Goal: Task Accomplishment & Management: Manage account settings

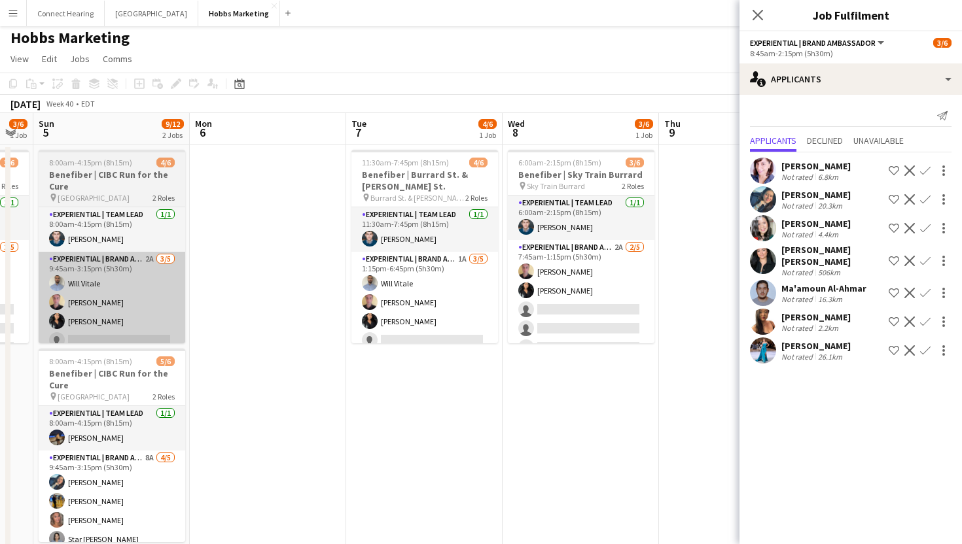
scroll to position [0, 448]
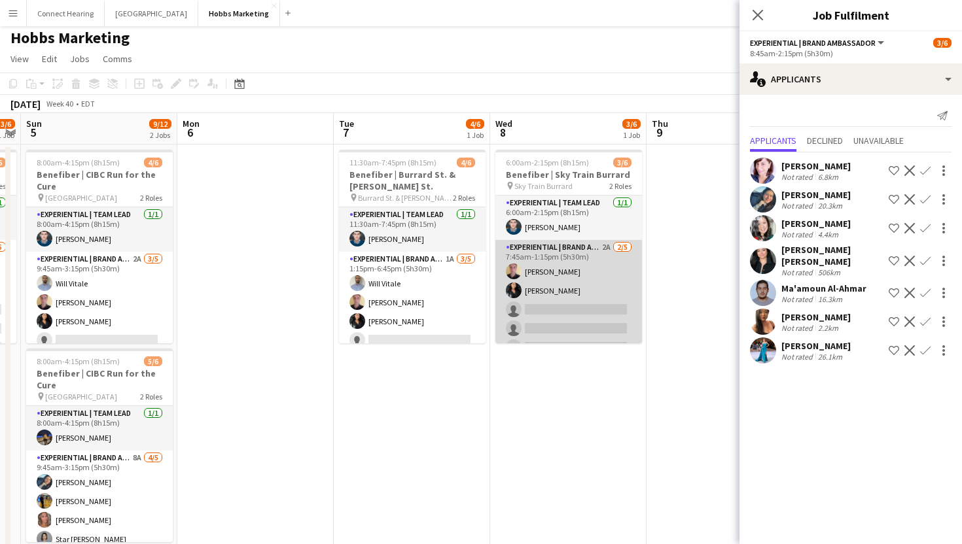
click at [549, 300] on app-card-role "Experiential | Brand Ambassador 2A [DATE] 7:45am-1:15pm (5h30m) [PERSON_NAME] […" at bounding box center [568, 300] width 147 height 120
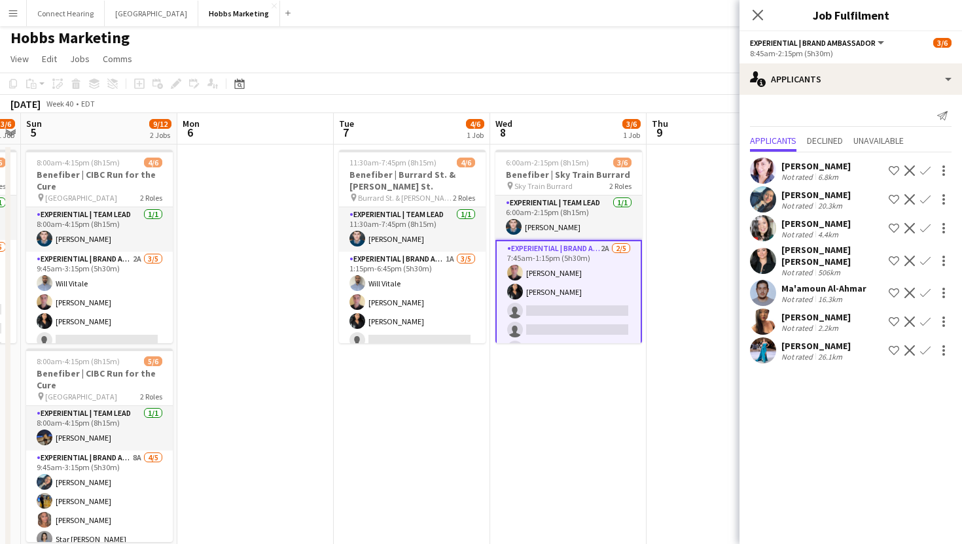
click at [549, 310] on app-card-role "Experiential | Brand Ambassador 2A [DATE] 7:45am-1:15pm (5h30m) [PERSON_NAME] […" at bounding box center [568, 301] width 147 height 123
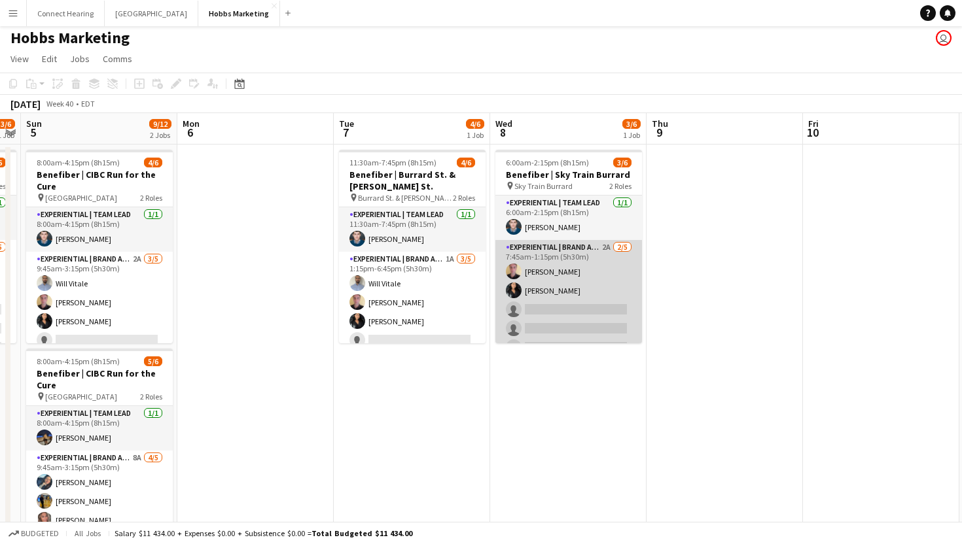
click at [561, 305] on app-card-role "Experiential | Brand Ambassador 2A [DATE] 7:45am-1:15pm (5h30m) [PERSON_NAME] […" at bounding box center [568, 300] width 147 height 120
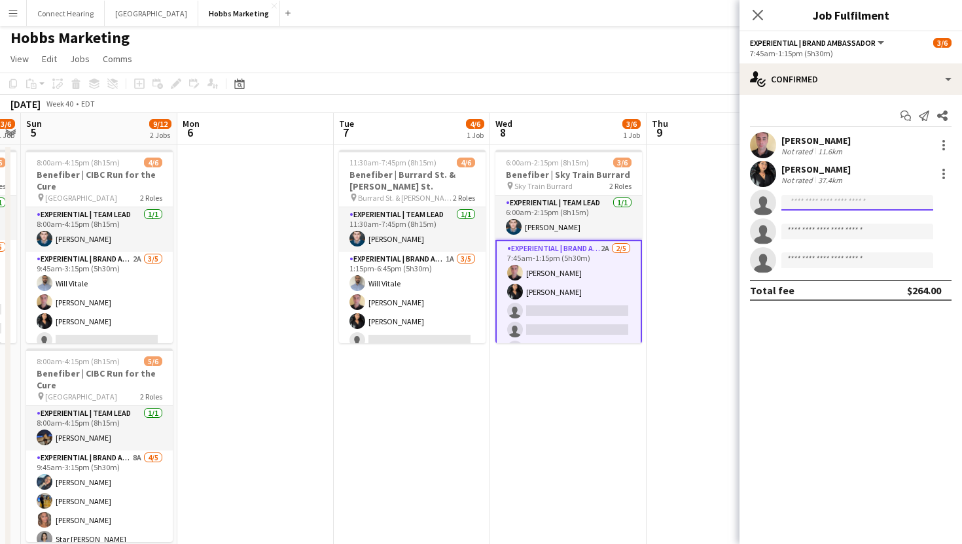
click at [830, 203] on input at bounding box center [857, 203] width 152 height 16
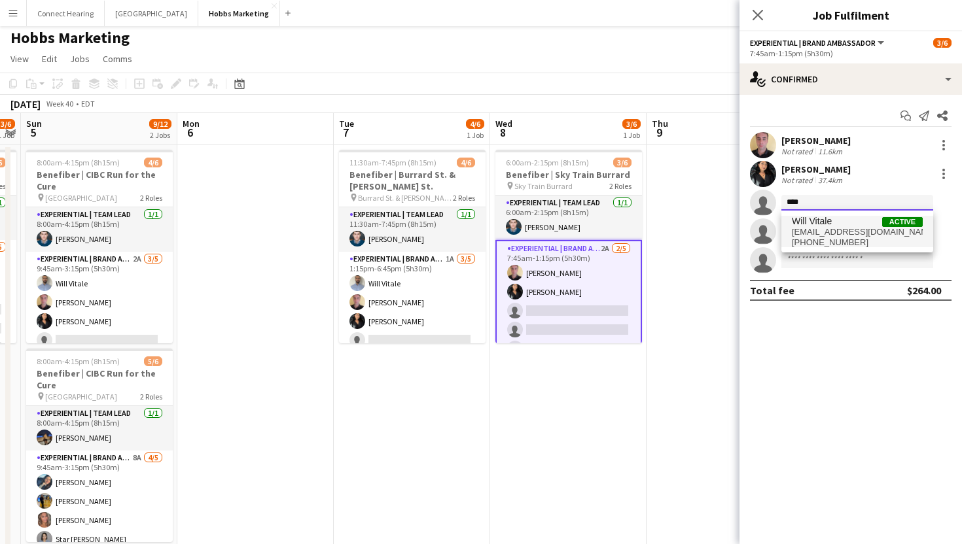
type input "****"
click at [828, 232] on span "[EMAIL_ADDRESS][DOMAIN_NAME]" at bounding box center [857, 232] width 131 height 10
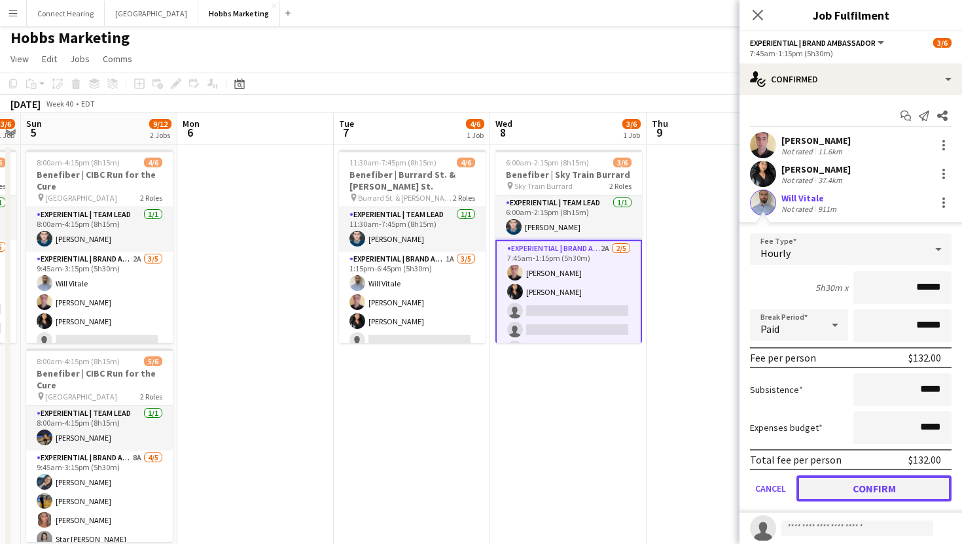
click at [870, 497] on button "Confirm" at bounding box center [873, 489] width 155 height 26
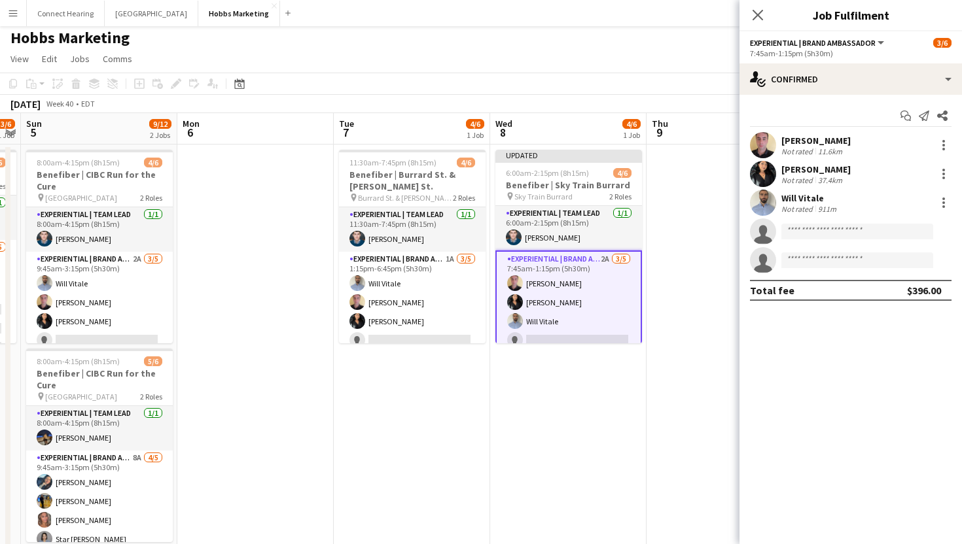
click at [697, 320] on app-date-cell at bounding box center [725, 357] width 156 height 424
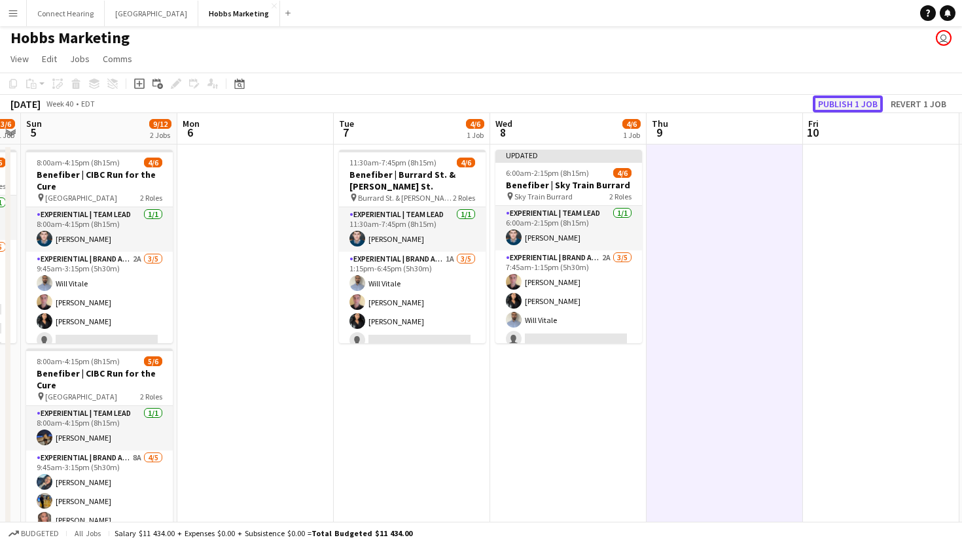
click at [857, 101] on button "Publish 1 job" at bounding box center [848, 104] width 70 height 17
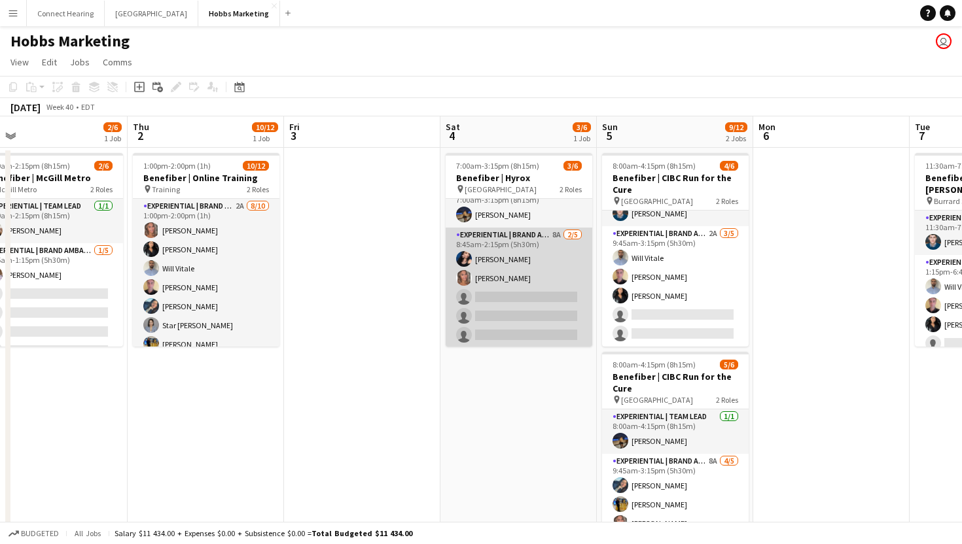
scroll to position [17, 0]
click at [490, 304] on app-card-role "Experiential | Brand Ambassador 8A [DATE] 8:45am-2:15pm (5h30m) [PERSON_NAME] […" at bounding box center [519, 286] width 147 height 120
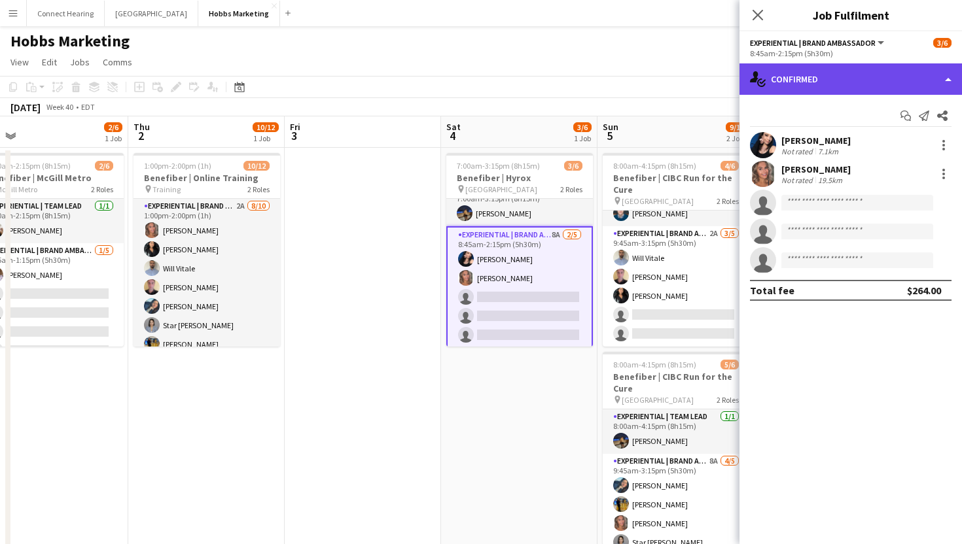
click at [889, 88] on div "single-neutral-actions-check-2 Confirmed" at bounding box center [850, 78] width 222 height 31
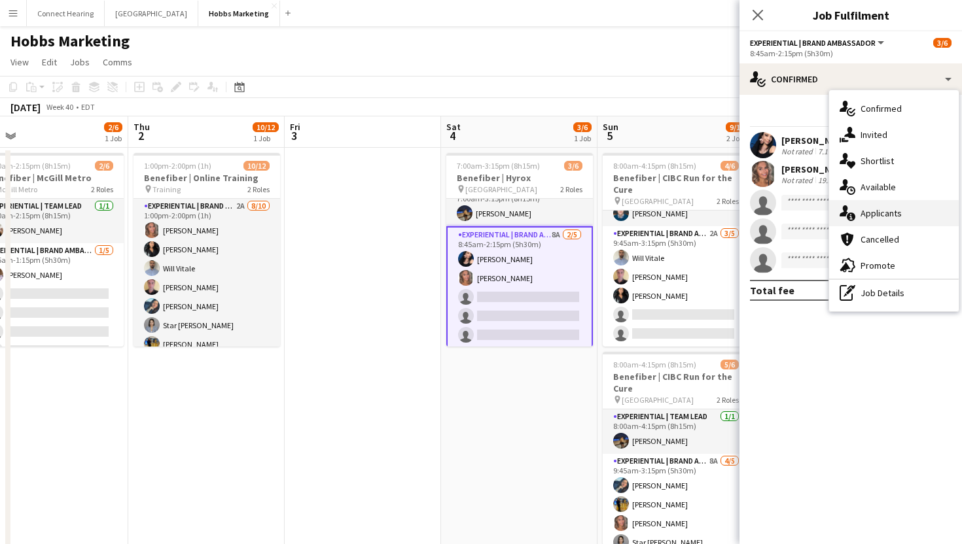
click at [881, 209] on span "Applicants" at bounding box center [880, 213] width 41 height 12
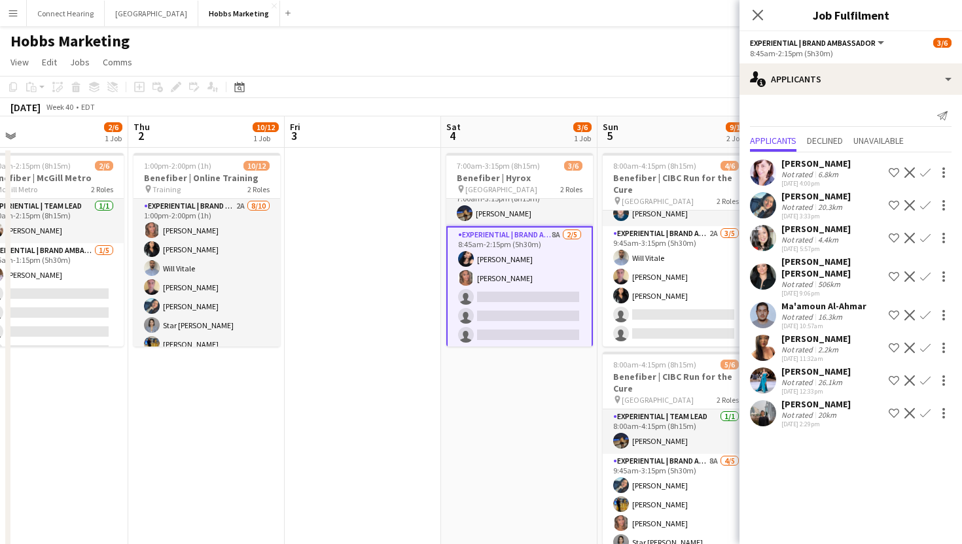
click at [922, 310] on app-icon "Confirm" at bounding box center [925, 315] width 10 height 10
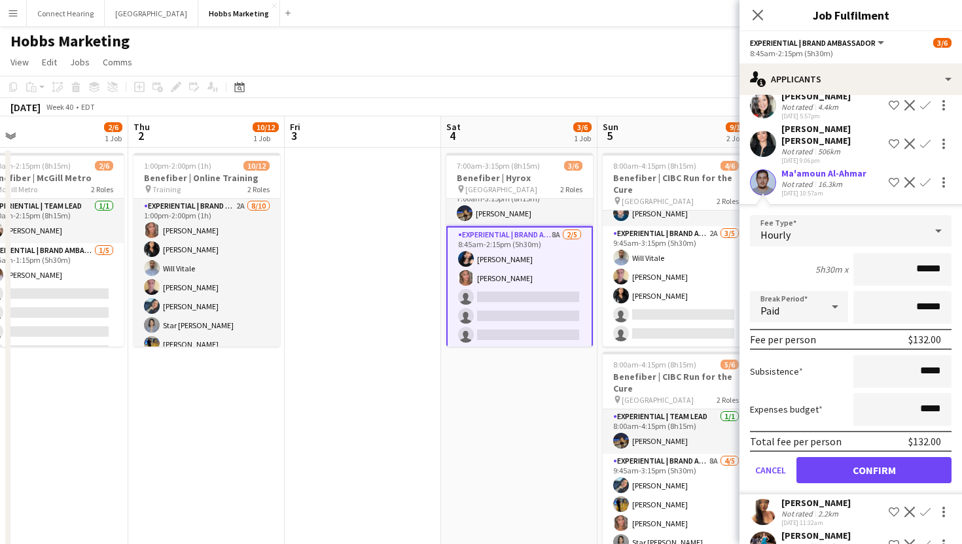
scroll to position [168, 0]
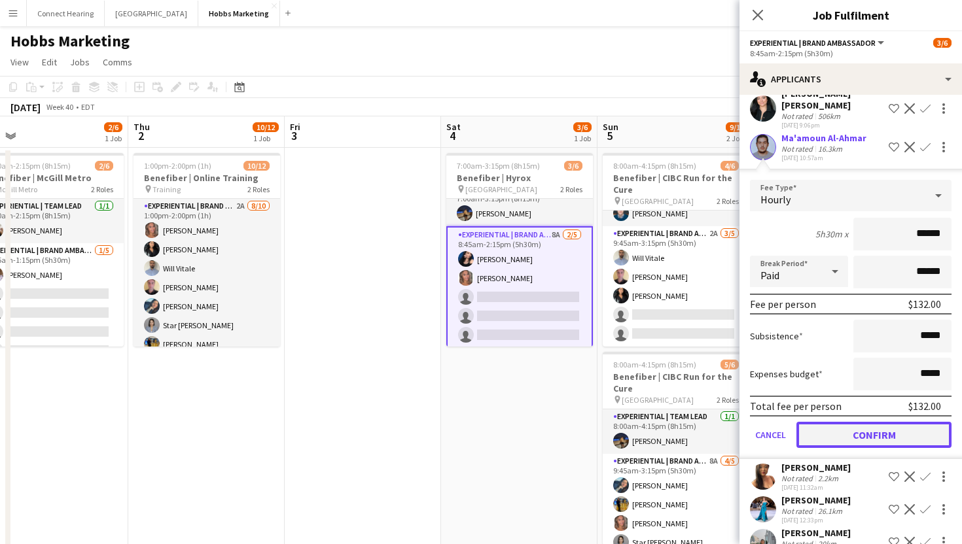
click at [889, 422] on button "Confirm" at bounding box center [873, 435] width 155 height 26
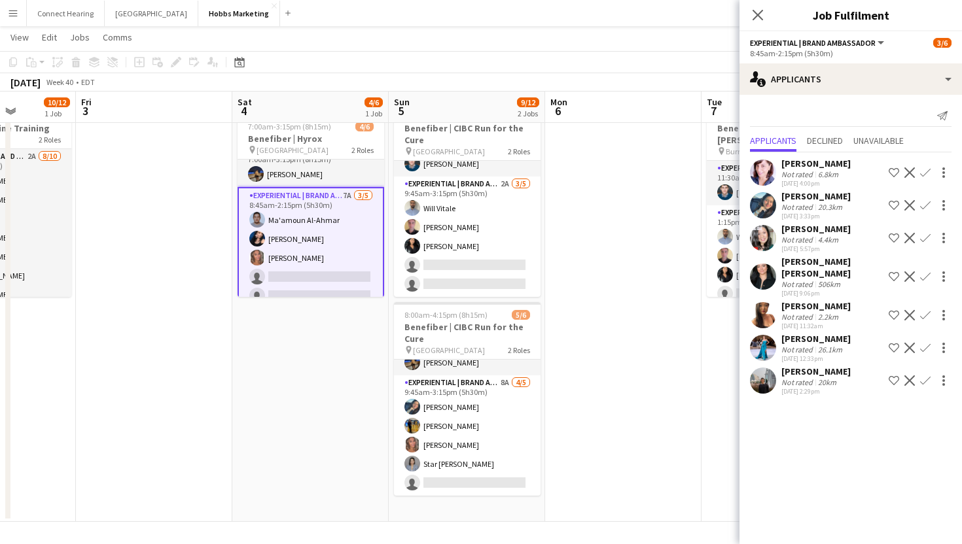
scroll to position [0, 551]
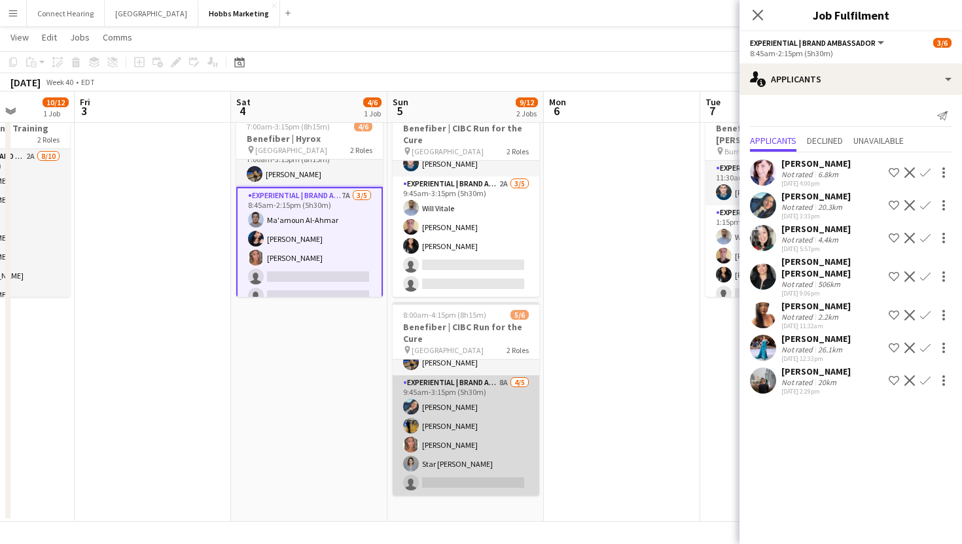
click at [465, 457] on app-card-role "Experiential | Brand Ambassador 8A [DATE] 9:45am-3:15pm (5h30m) [PERSON_NAME] […" at bounding box center [466, 436] width 147 height 120
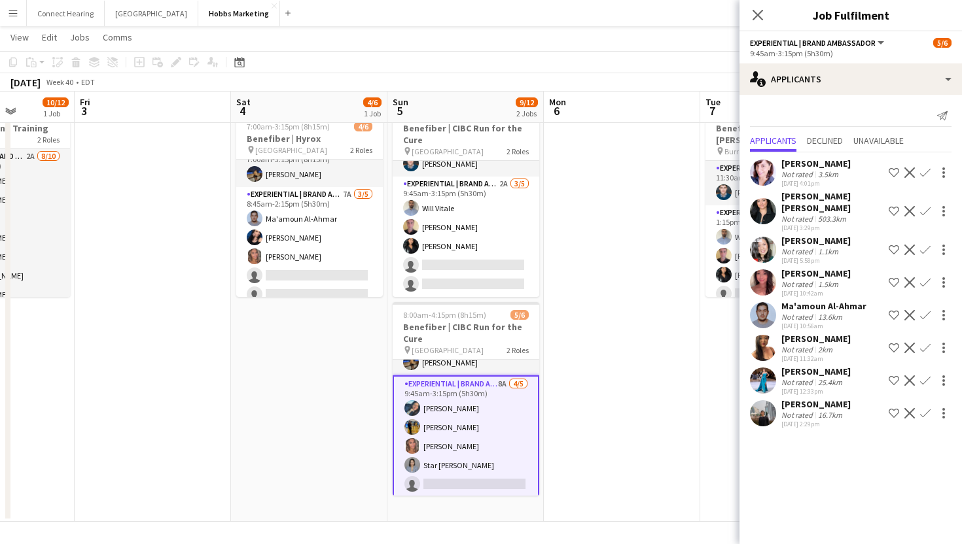
click at [925, 310] on app-icon "Confirm" at bounding box center [925, 315] width 10 height 10
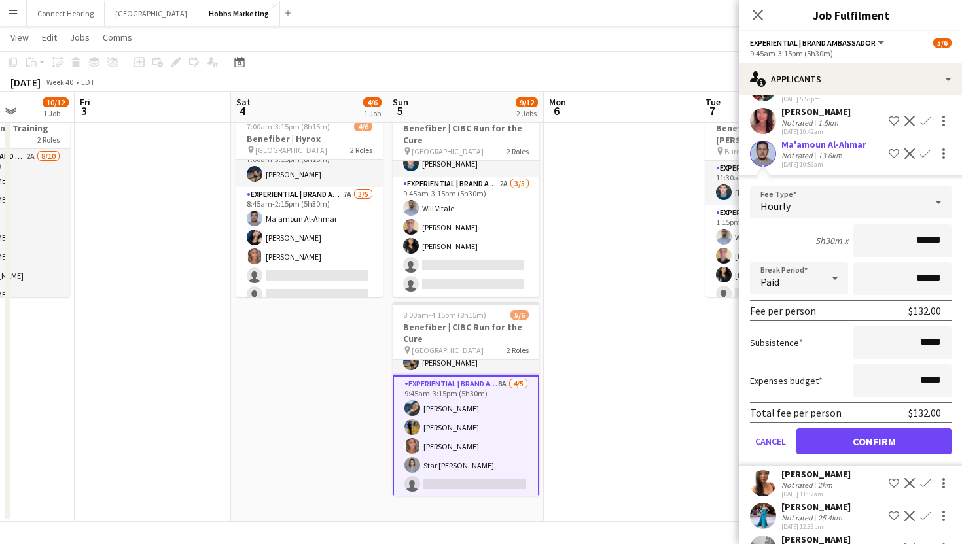
scroll to position [183, 0]
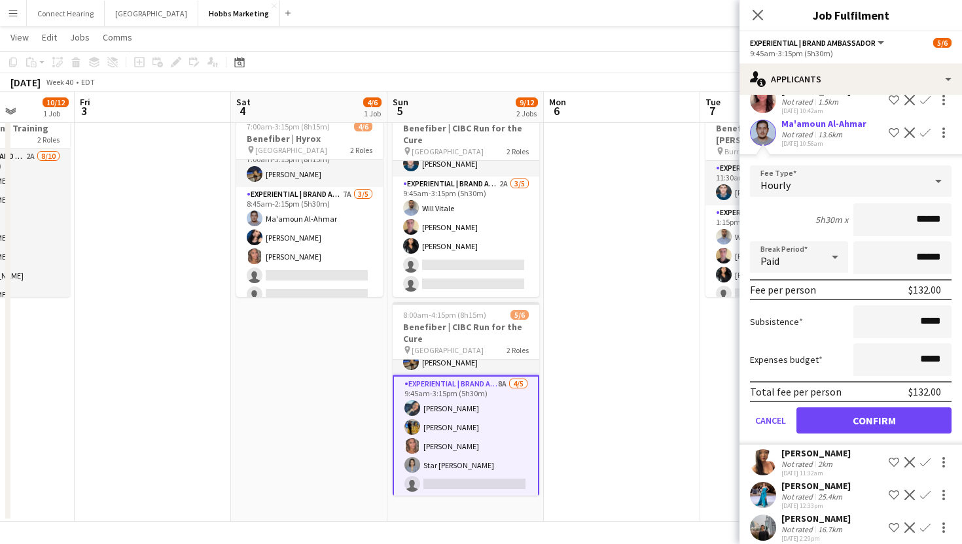
click at [855, 393] on form "Fee Type Hourly 5h30m x ****** Break Period Paid ****** Fee per person $132.00 …" at bounding box center [850, 305] width 222 height 279
click at [855, 408] on button "Confirm" at bounding box center [873, 421] width 155 height 26
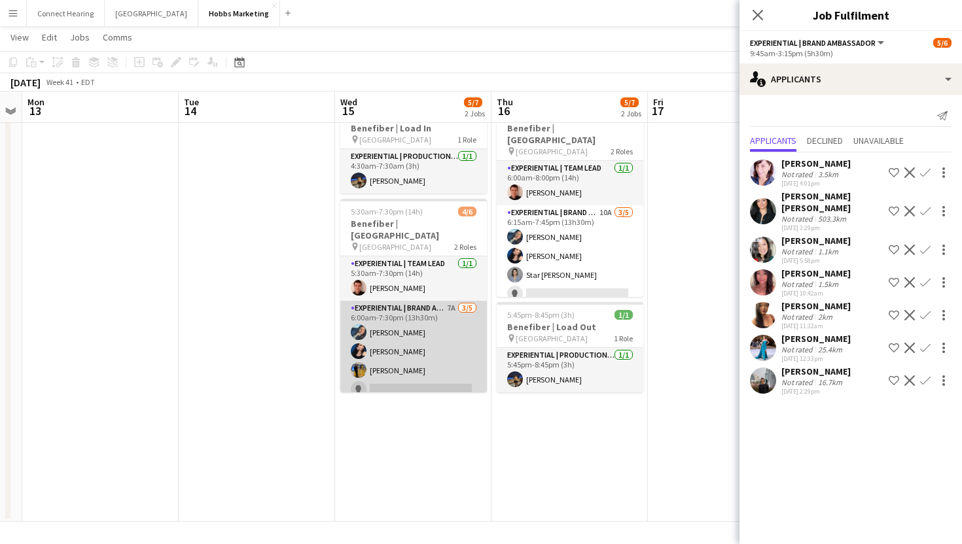
scroll to position [17, 0]
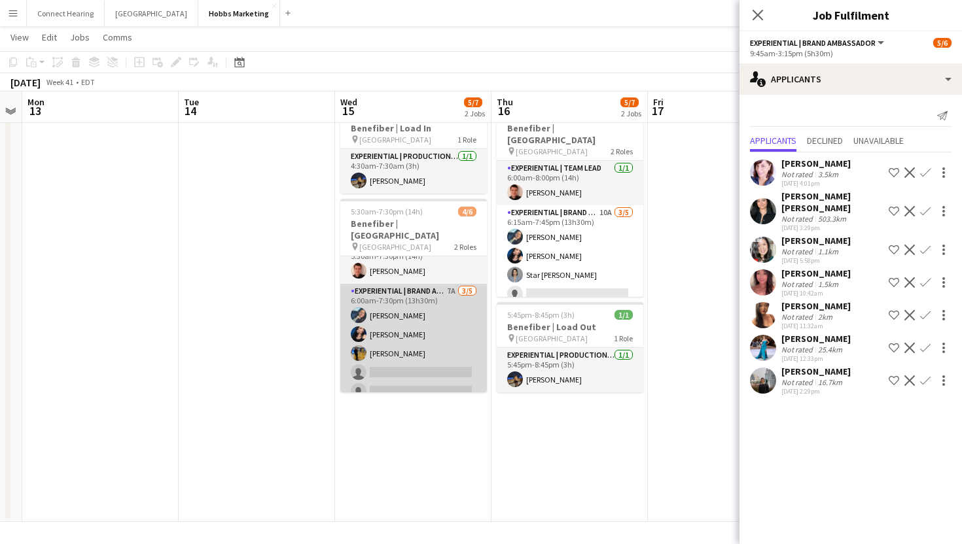
click at [395, 318] on app-card-role "Experiential | Brand Ambassador 7A [DATE] 6:00am-7:30pm (13h30m) [PERSON_NAME] …" at bounding box center [413, 344] width 147 height 120
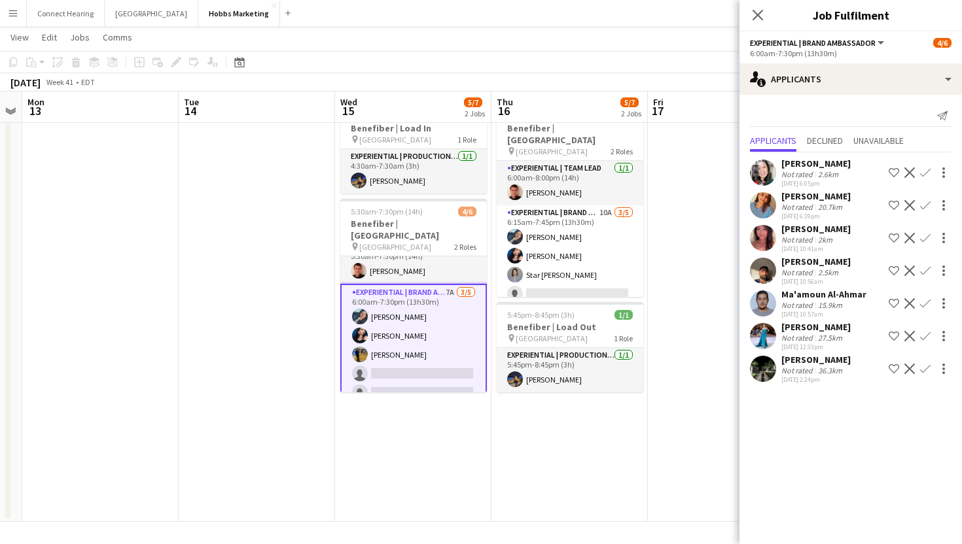
click at [922, 304] on app-icon "Confirm" at bounding box center [925, 303] width 10 height 10
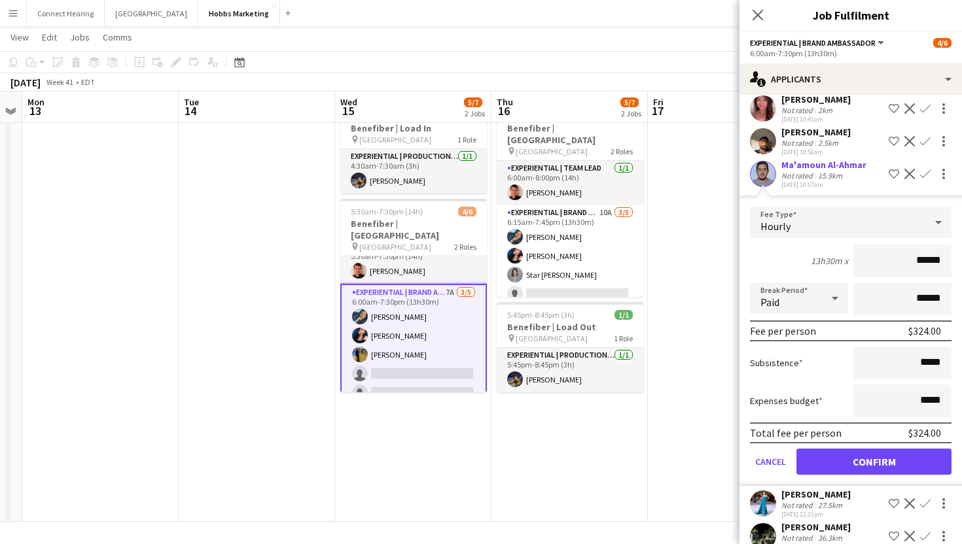
scroll to position [150, 0]
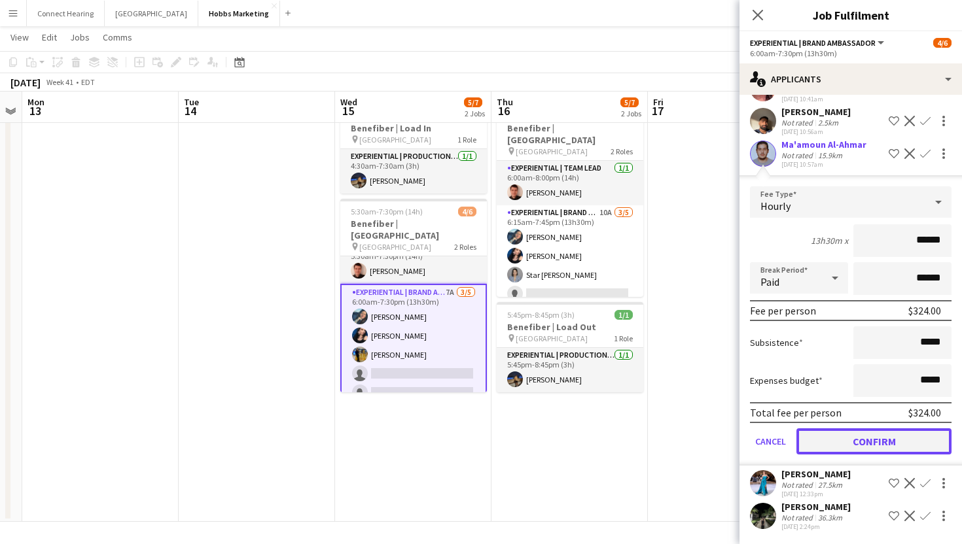
click at [883, 442] on button "Confirm" at bounding box center [873, 442] width 155 height 26
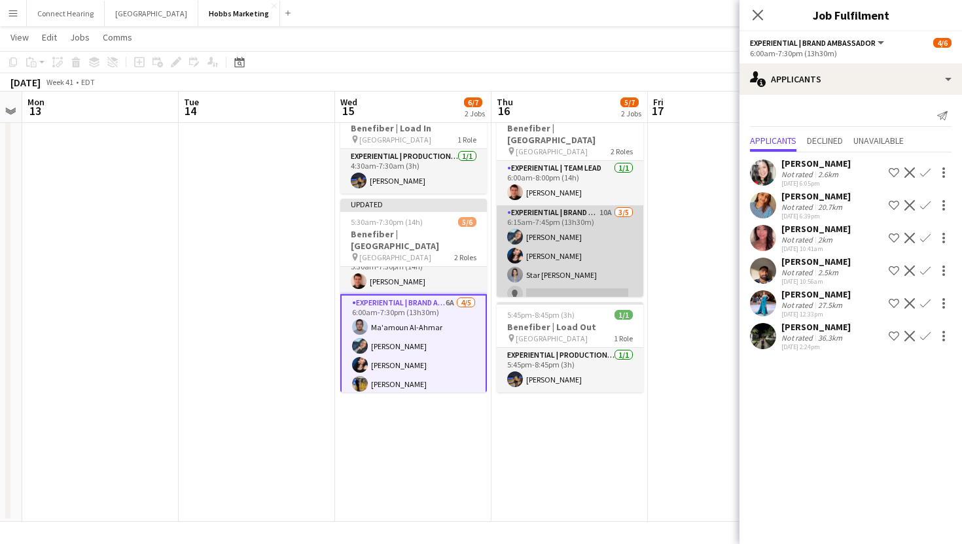
click at [587, 253] on app-card-role "Experiential | Brand Ambassador 10A [DATE] 6:15am-7:45pm (13h30m) [PERSON_NAME]…" at bounding box center [570, 265] width 147 height 120
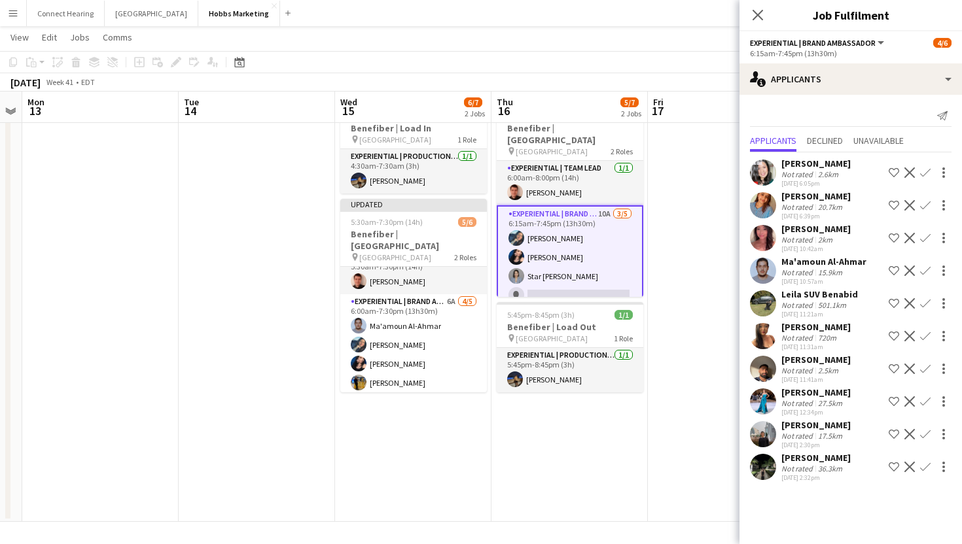
click at [926, 270] on app-icon "Confirm" at bounding box center [925, 271] width 10 height 10
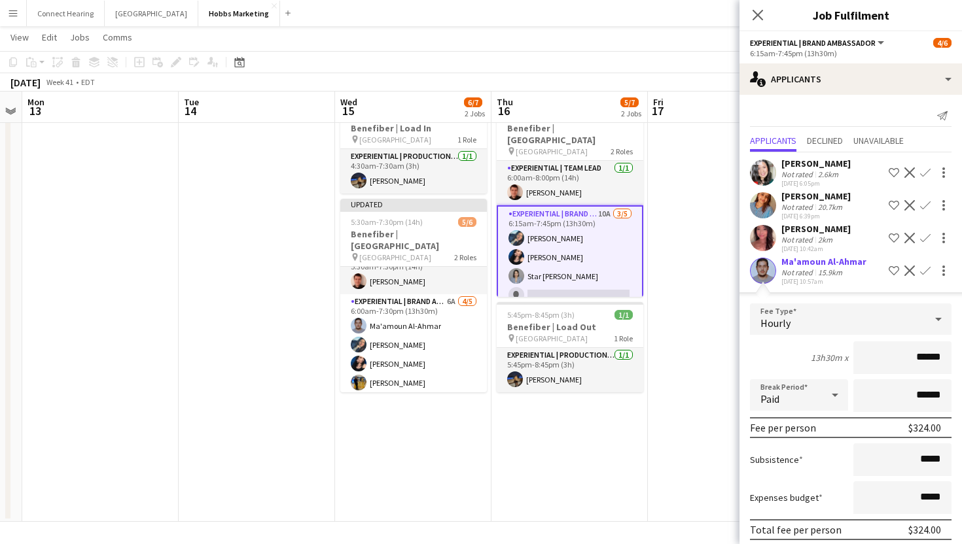
scroll to position [248, 0]
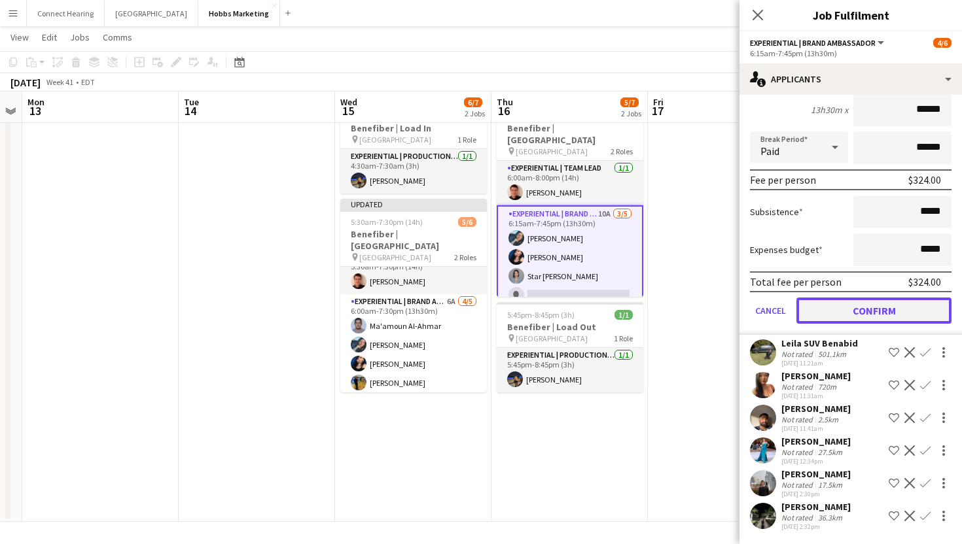
click at [830, 303] on button "Confirm" at bounding box center [873, 311] width 155 height 26
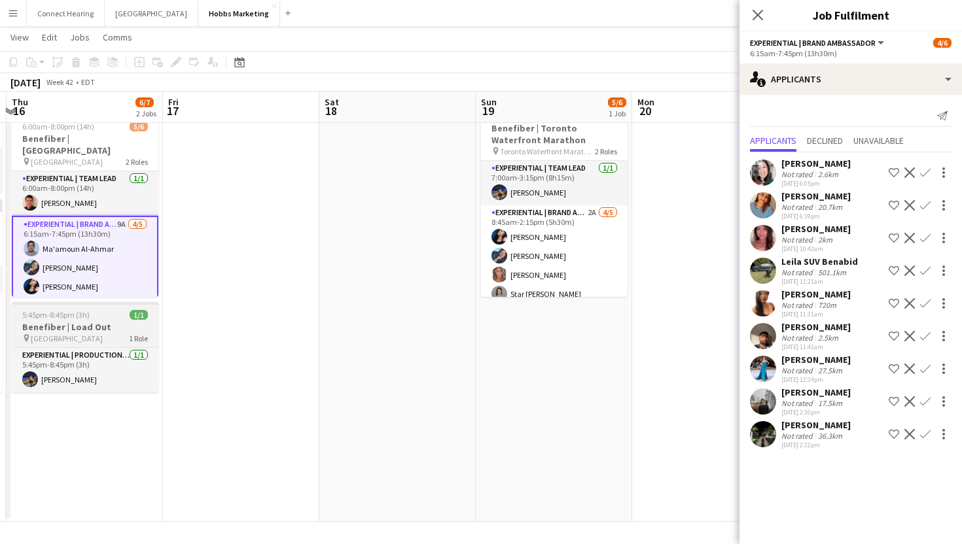
scroll to position [0, 495]
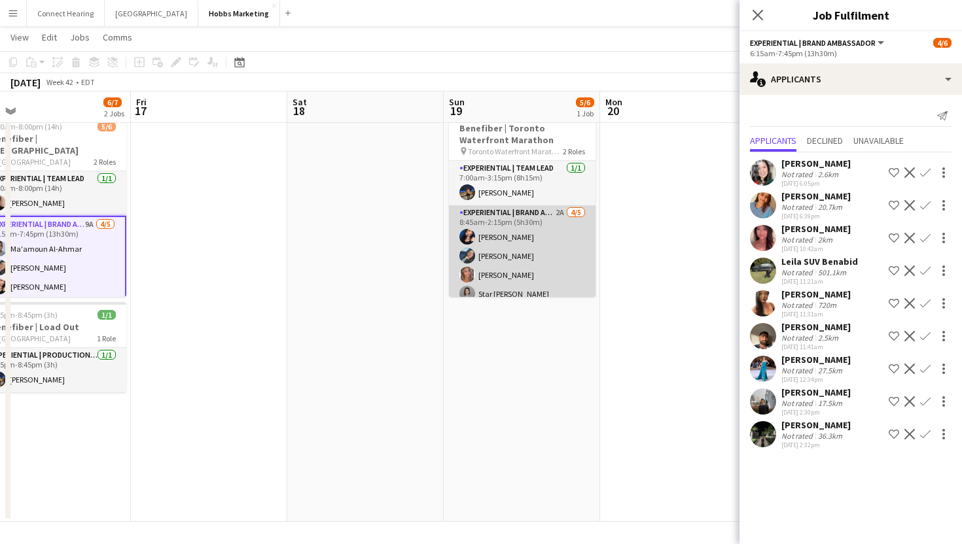
click at [533, 247] on app-card-role "Experiential | Brand Ambassador 2A [DATE] 8:45am-2:15pm (5h30m) [PERSON_NAME] B…" at bounding box center [522, 265] width 147 height 120
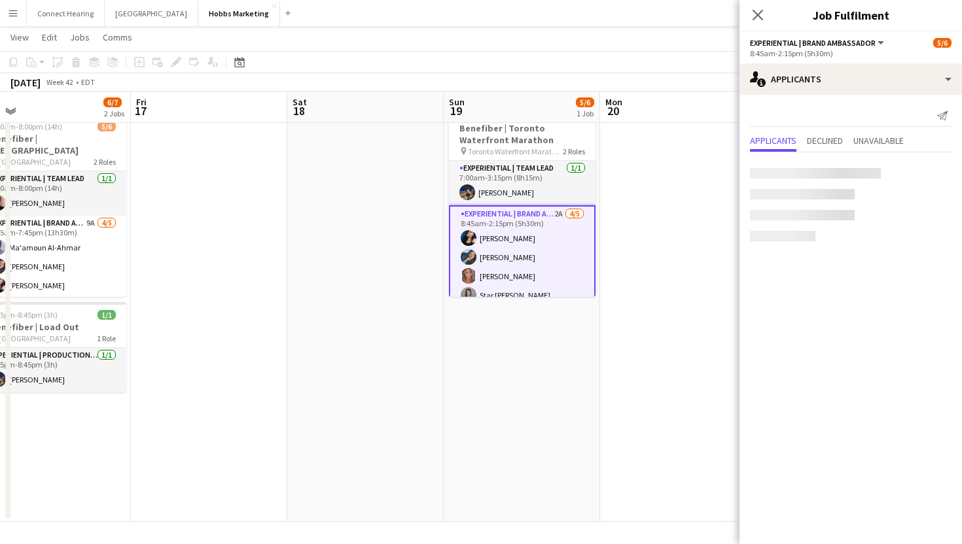
scroll to position [31, 0]
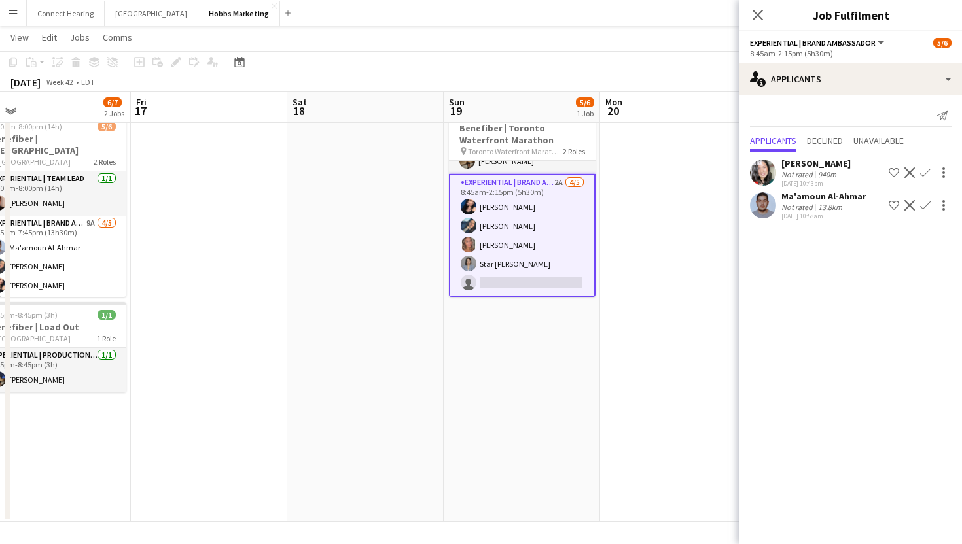
click at [929, 204] on app-icon "Confirm" at bounding box center [925, 205] width 10 height 10
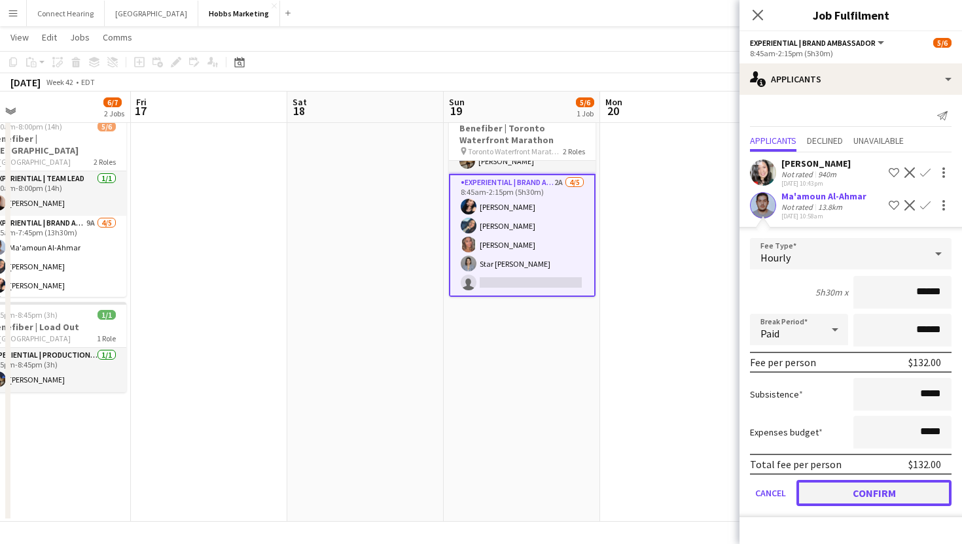
click at [864, 491] on button "Confirm" at bounding box center [873, 493] width 155 height 26
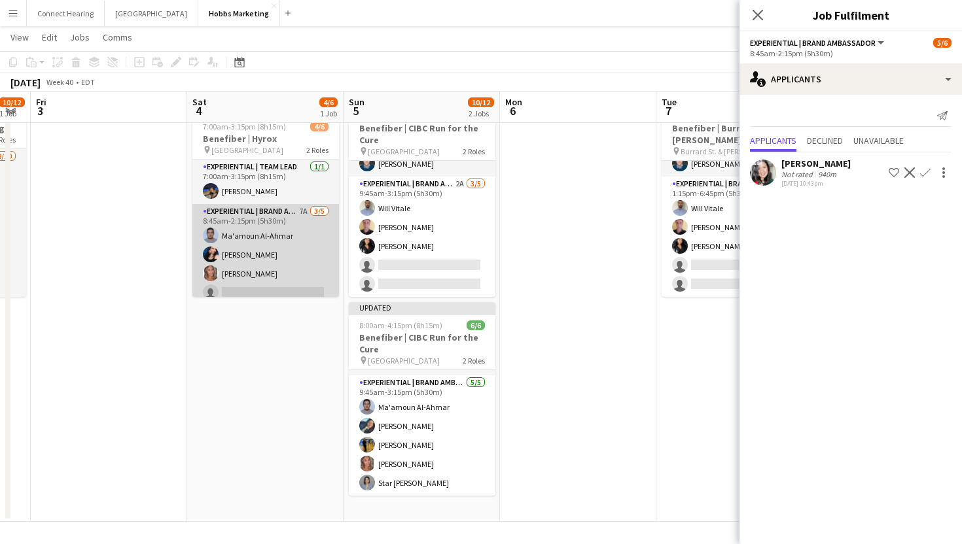
scroll to position [27, 0]
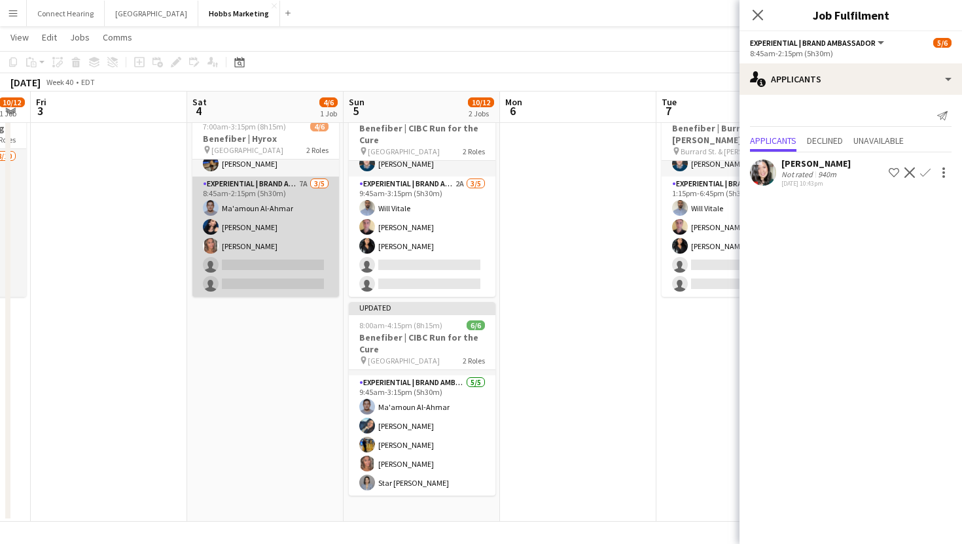
click at [291, 236] on app-card-role "Experiential | Brand Ambassador 7A [DATE] 8:45am-2:15pm (5h30m) [PERSON_NAME] […" at bounding box center [265, 237] width 147 height 120
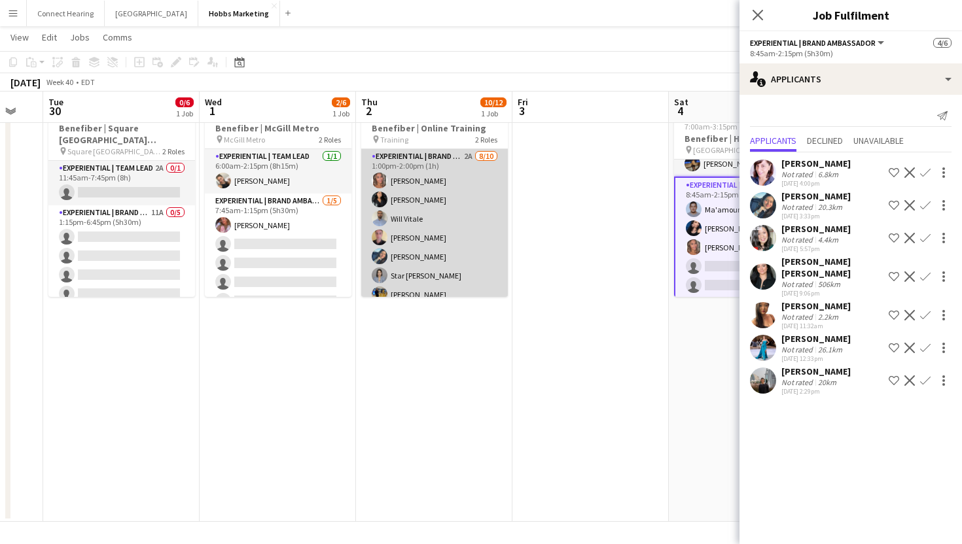
scroll to position [131, 0]
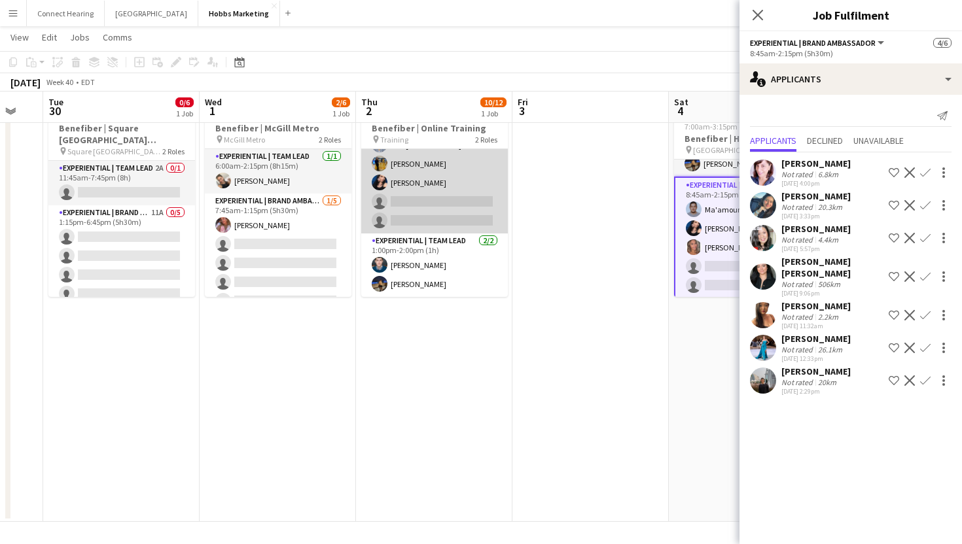
click at [428, 200] on app-card-role "Experiential | Brand Ambassador 2A [DATE] 1:00pm-2:00pm (1h) [PERSON_NAME] [PER…" at bounding box center [434, 125] width 147 height 215
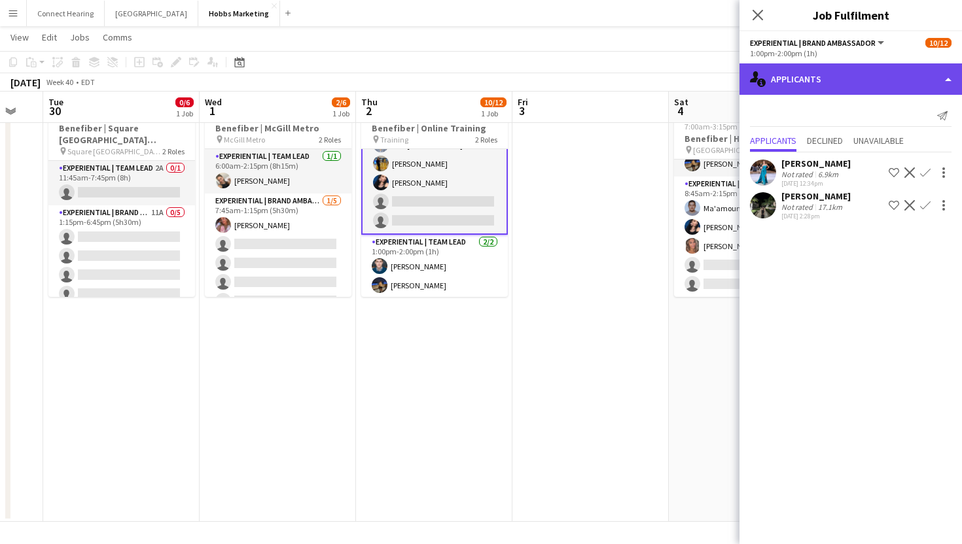
click at [820, 77] on div "single-neutral-actions-information Applicants" at bounding box center [850, 78] width 222 height 31
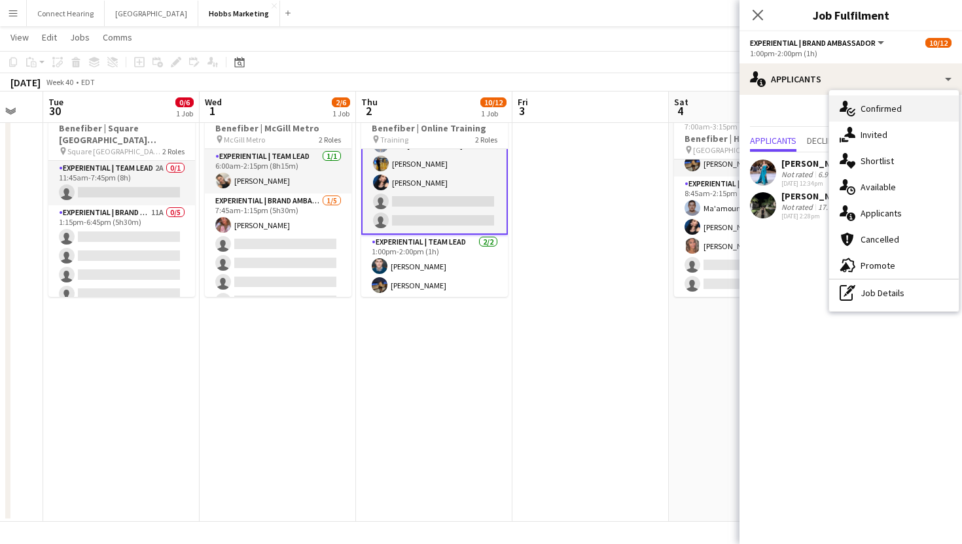
click at [850, 98] on div "single-neutral-actions-check-2 Confirmed" at bounding box center [894, 109] width 130 height 26
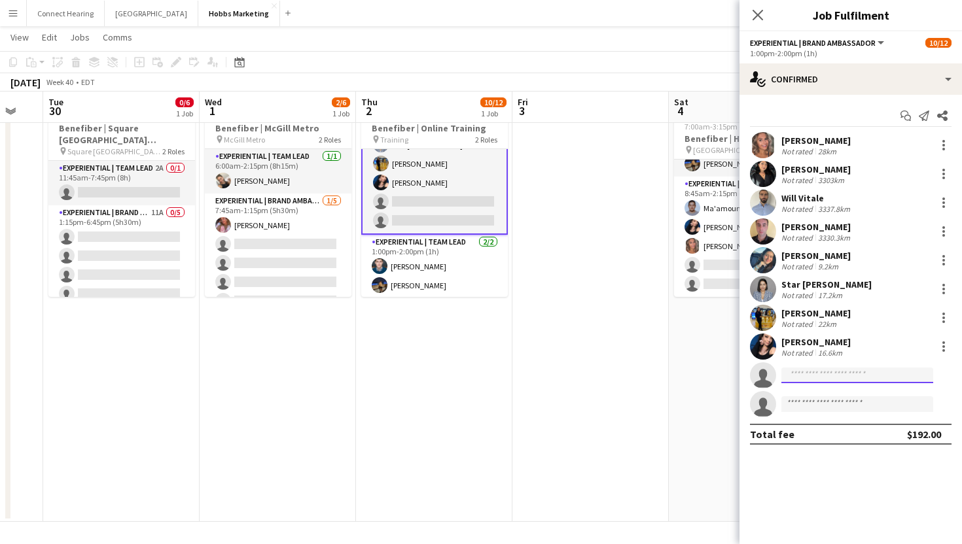
click at [818, 375] on input at bounding box center [857, 376] width 152 height 16
type input "****"
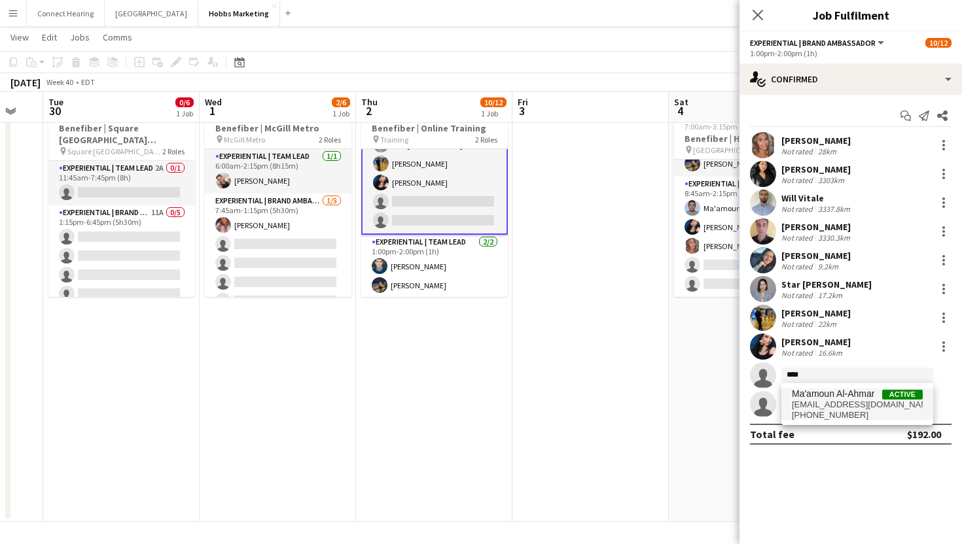
click at [845, 402] on span "[EMAIL_ADDRESS][DOMAIN_NAME]" at bounding box center [857, 405] width 131 height 10
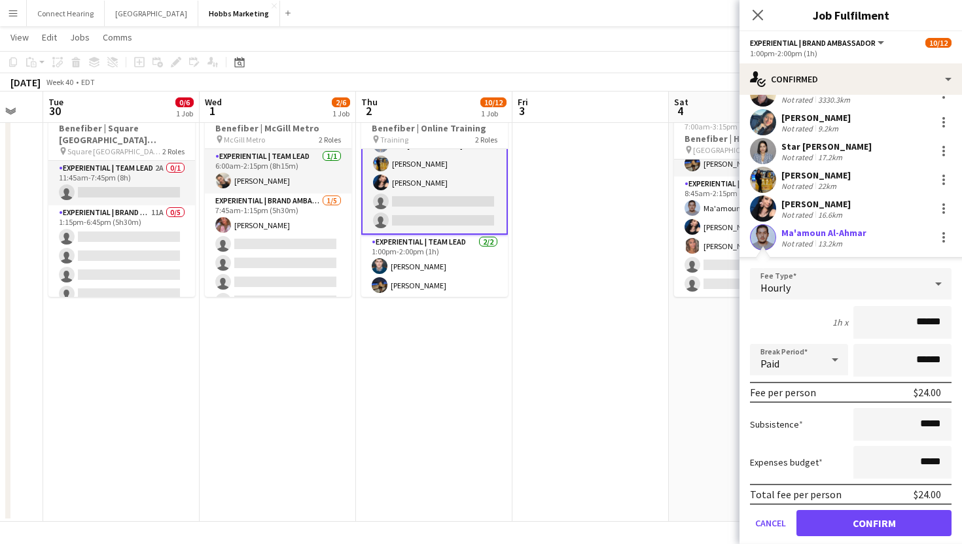
scroll to position [152, 0]
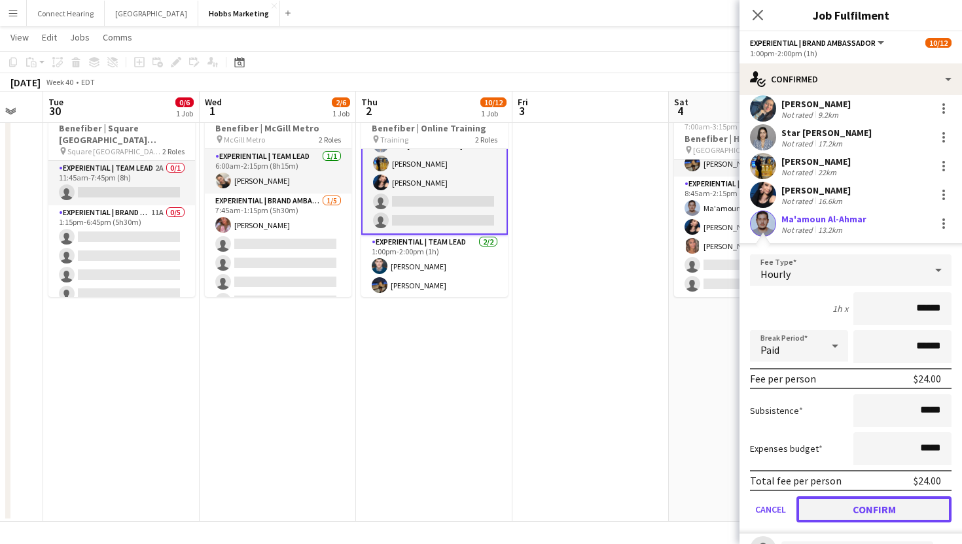
click at [885, 506] on button "Confirm" at bounding box center [873, 510] width 155 height 26
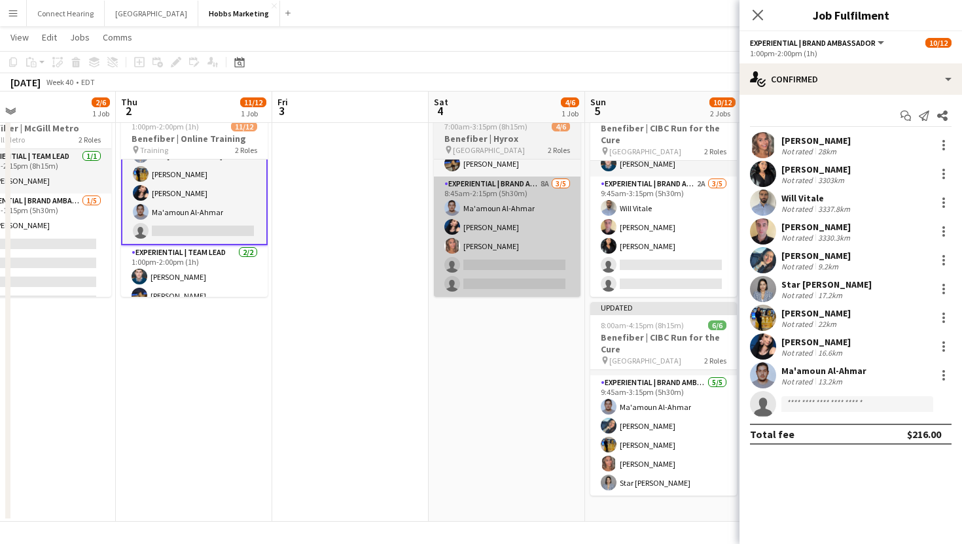
scroll to position [0, 519]
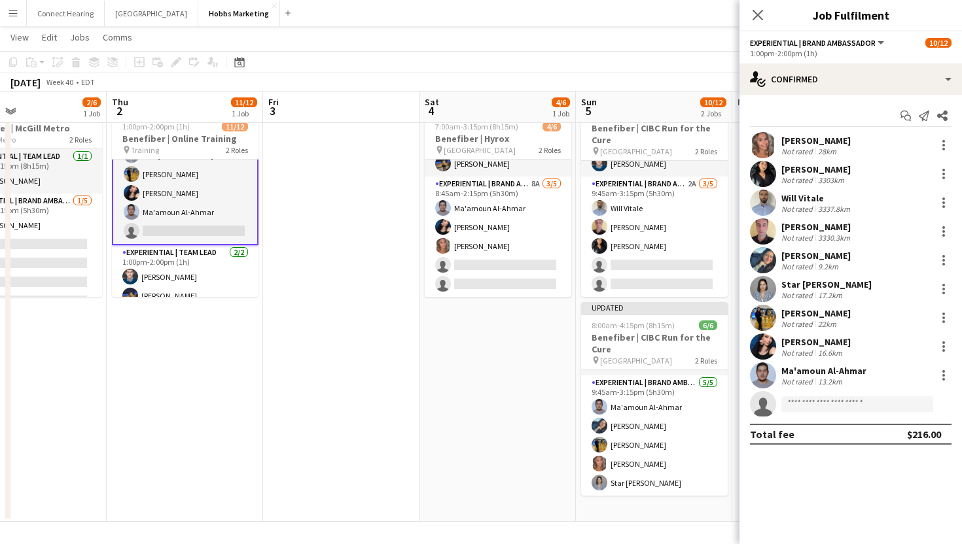
click at [478, 364] on app-date-cell "Updated 7:00am-3:15pm (8h15m) 4/6 Benefiber | Hyrox pin Enercare Centre 2 Roles…" at bounding box center [497, 310] width 156 height 424
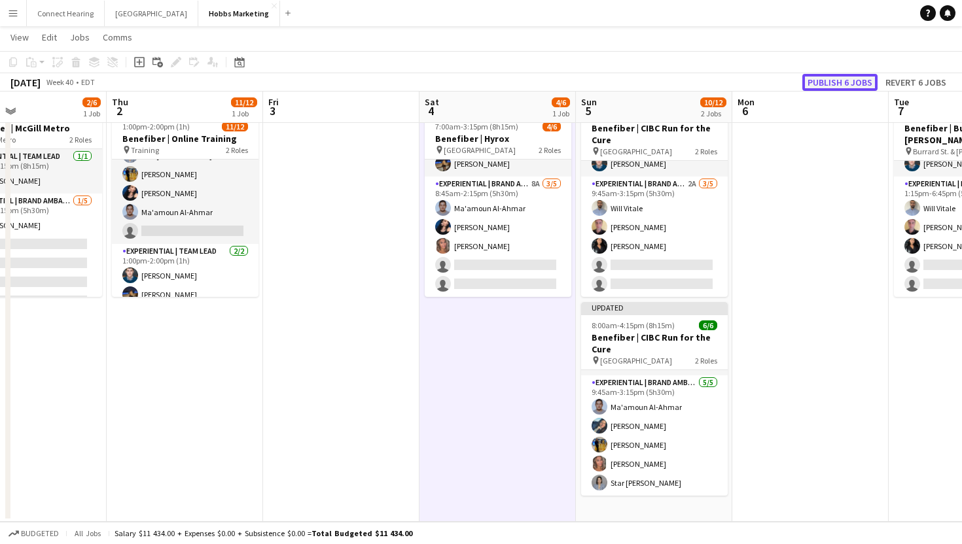
click at [862, 81] on button "Publish 6 jobs" at bounding box center [839, 82] width 75 height 17
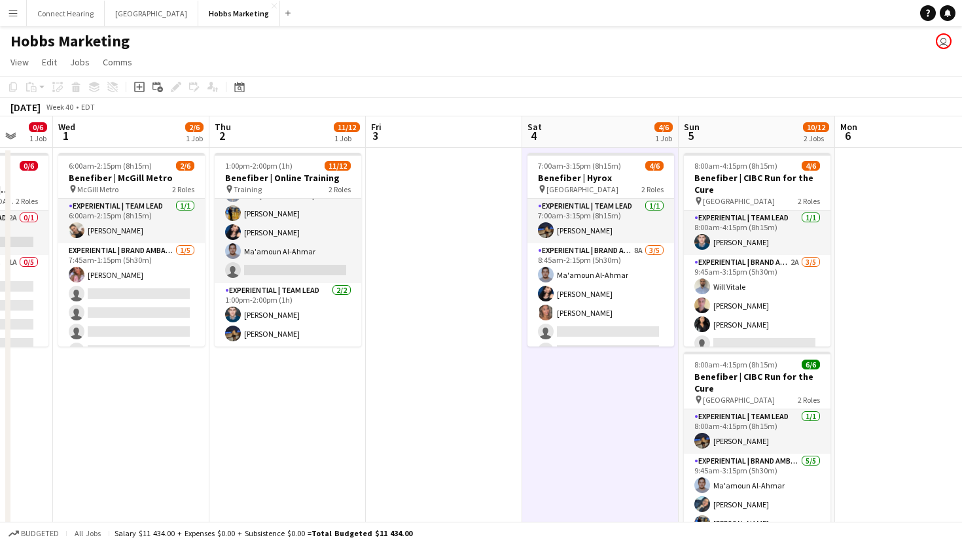
scroll to position [0, 413]
